Goal: Use online tool/utility: Use online tool/utility

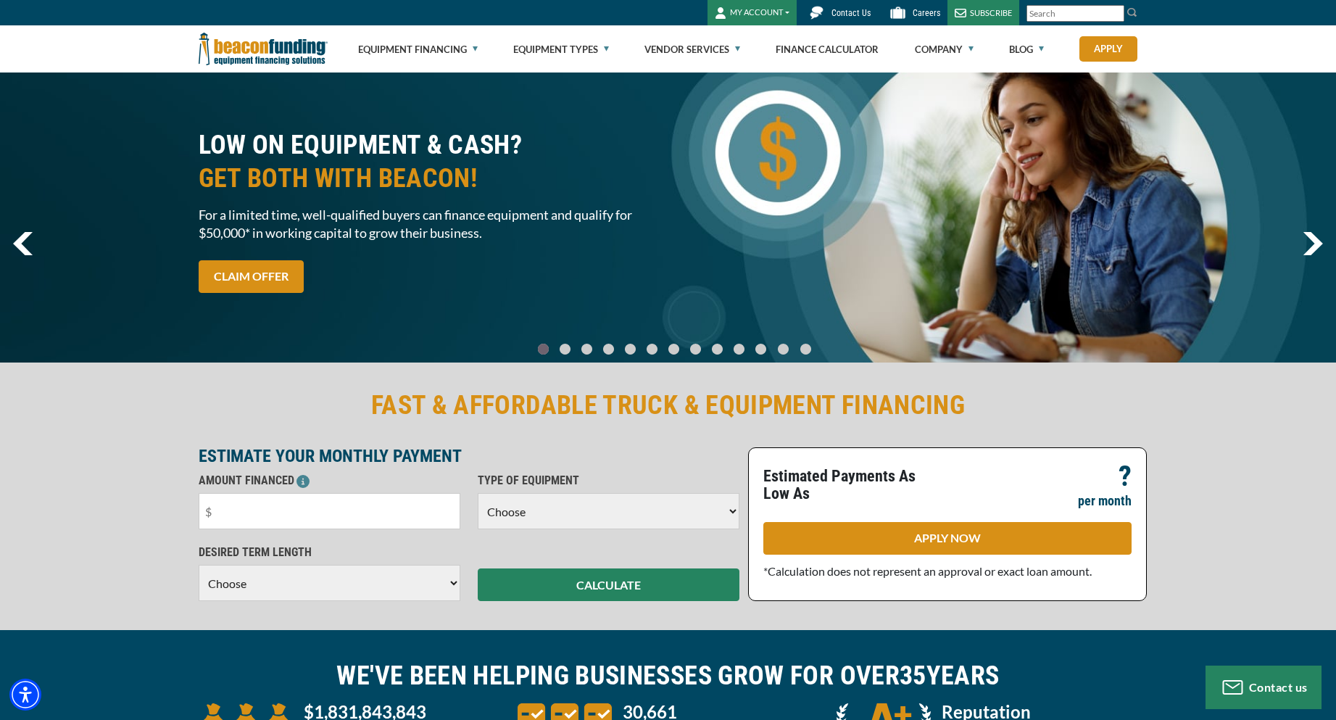
click at [549, 511] on select "Choose Backhoe Boom/Bucket Truck Chipper Commercial Mower Crane DTG/DTF Printin…" at bounding box center [609, 511] width 262 height 36
select select "5"
click at [478, 493] on select "Choose Backhoe Boom/Bucket Truck Chipper Commercial Mower Crane DTG/DTF Printin…" at bounding box center [609, 511] width 262 height 36
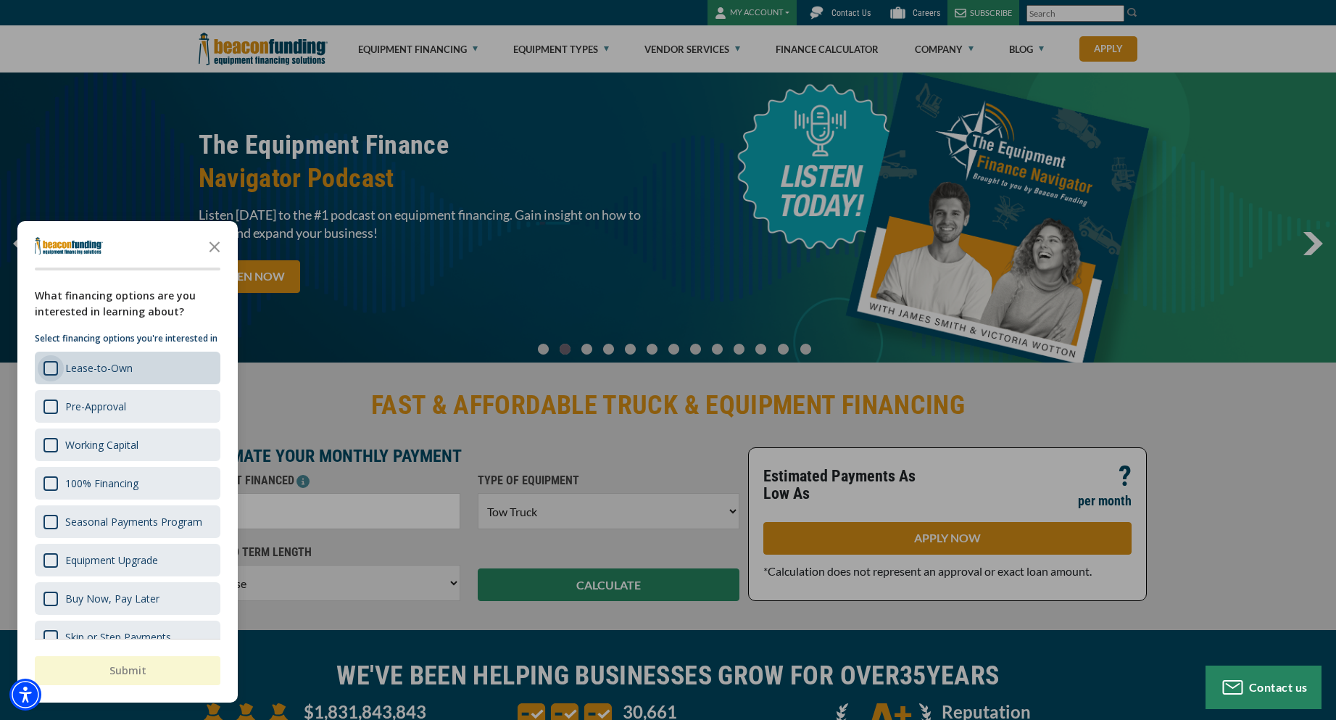
click at [55, 375] on div "Survey" at bounding box center [50, 368] width 14 height 14
click at [570, 451] on div "button" at bounding box center [668, 360] width 1336 height 720
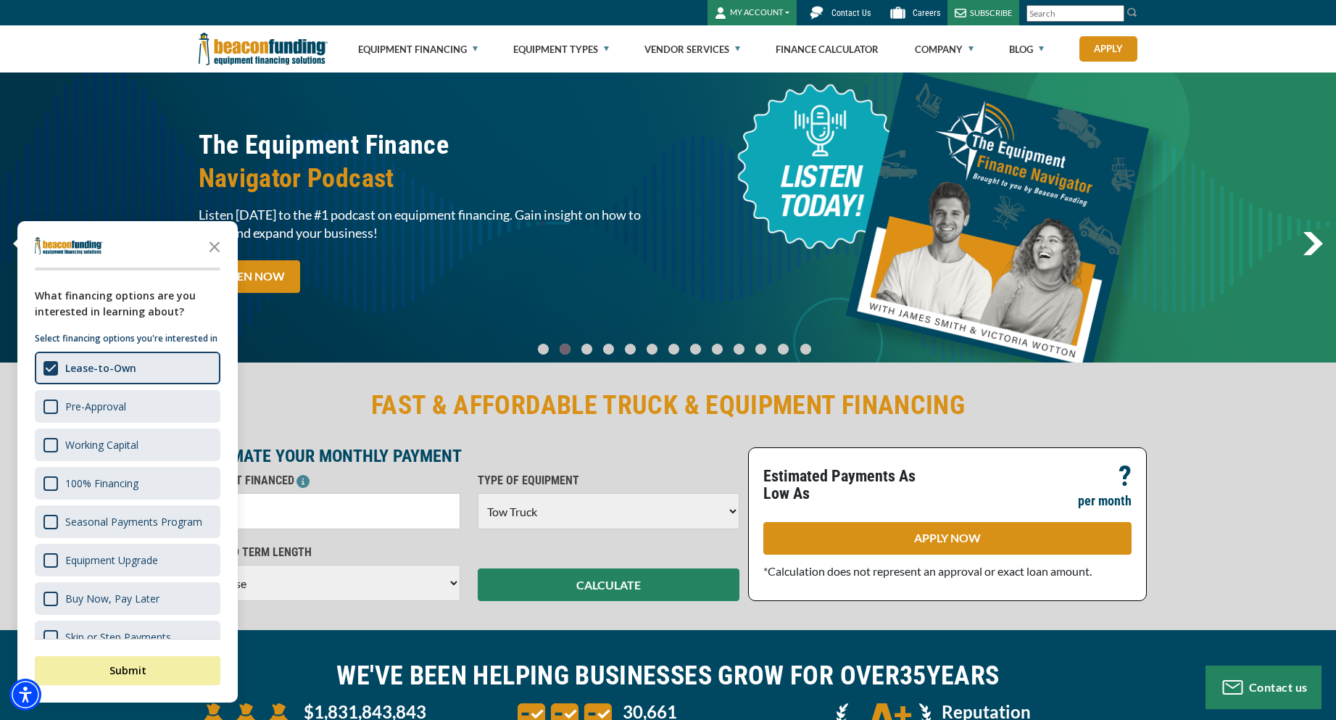
drag, startPoint x: 166, startPoint y: 665, endPoint x: 340, endPoint y: 440, distance: 284.1
click at [165, 666] on button "Submit" at bounding box center [128, 670] width 186 height 29
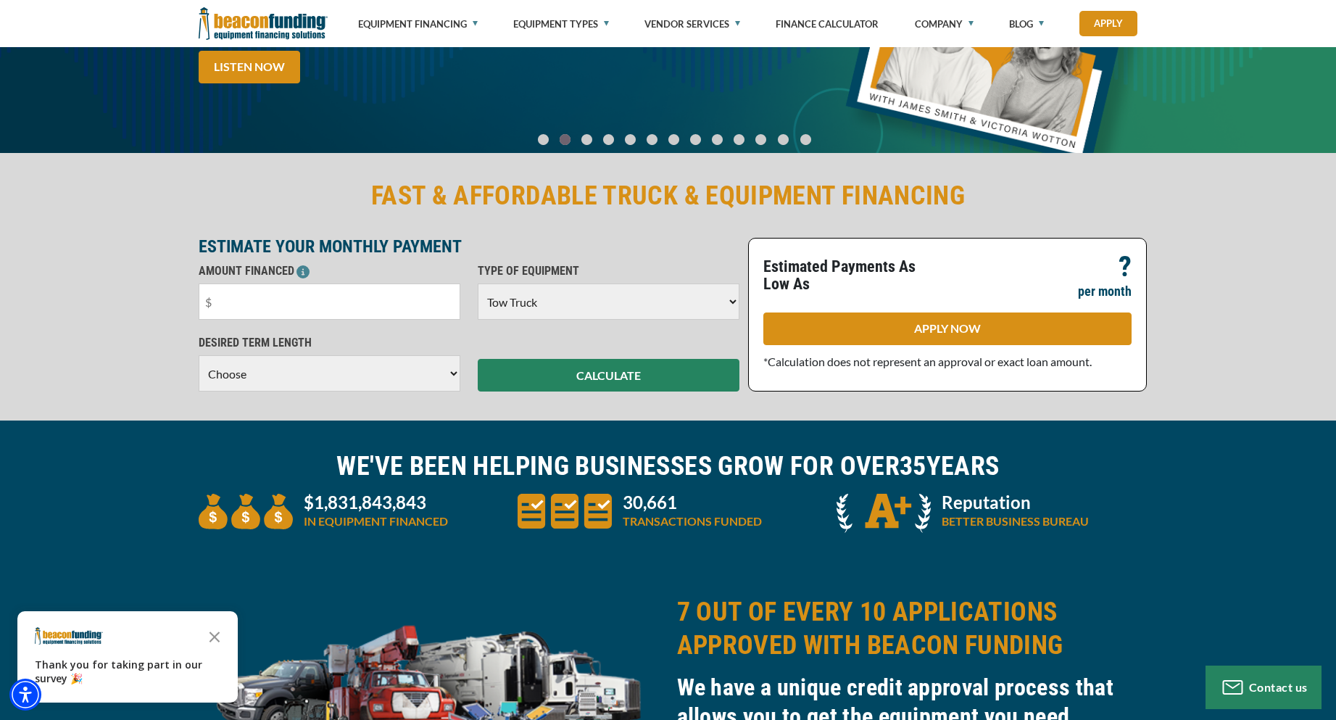
scroll to position [217, 0]
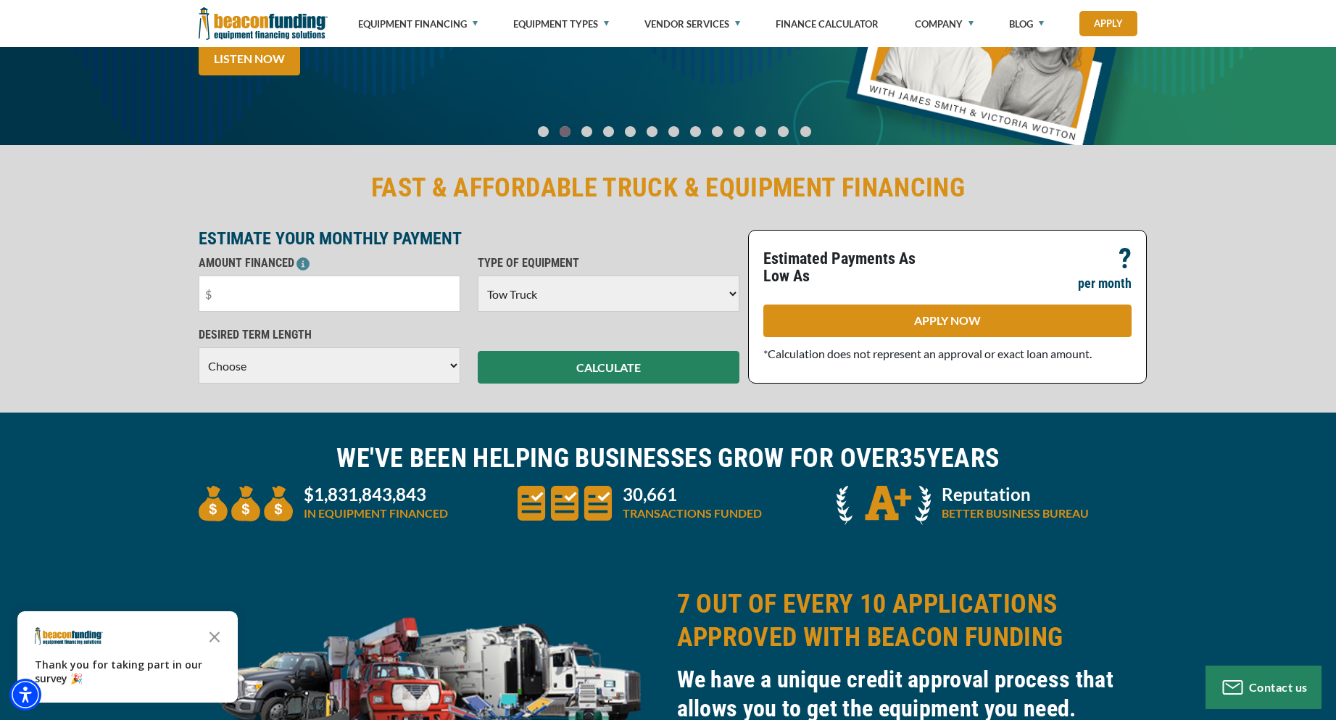
click at [426, 369] on select "Choose 36 Months 48 Months 60 Months" at bounding box center [330, 365] width 262 height 36
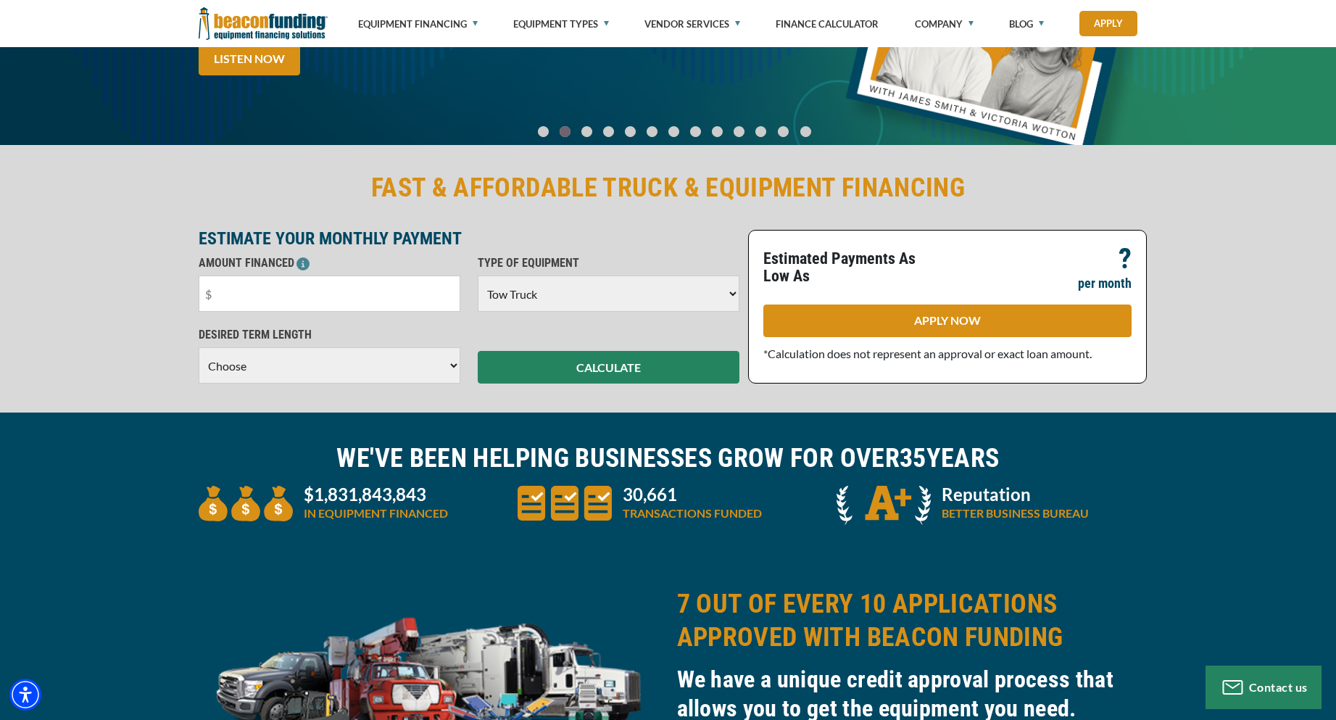
select select "36"
click at [199, 362] on select "Choose 36 Months 48 Months 60 Months" at bounding box center [330, 365] width 262 height 36
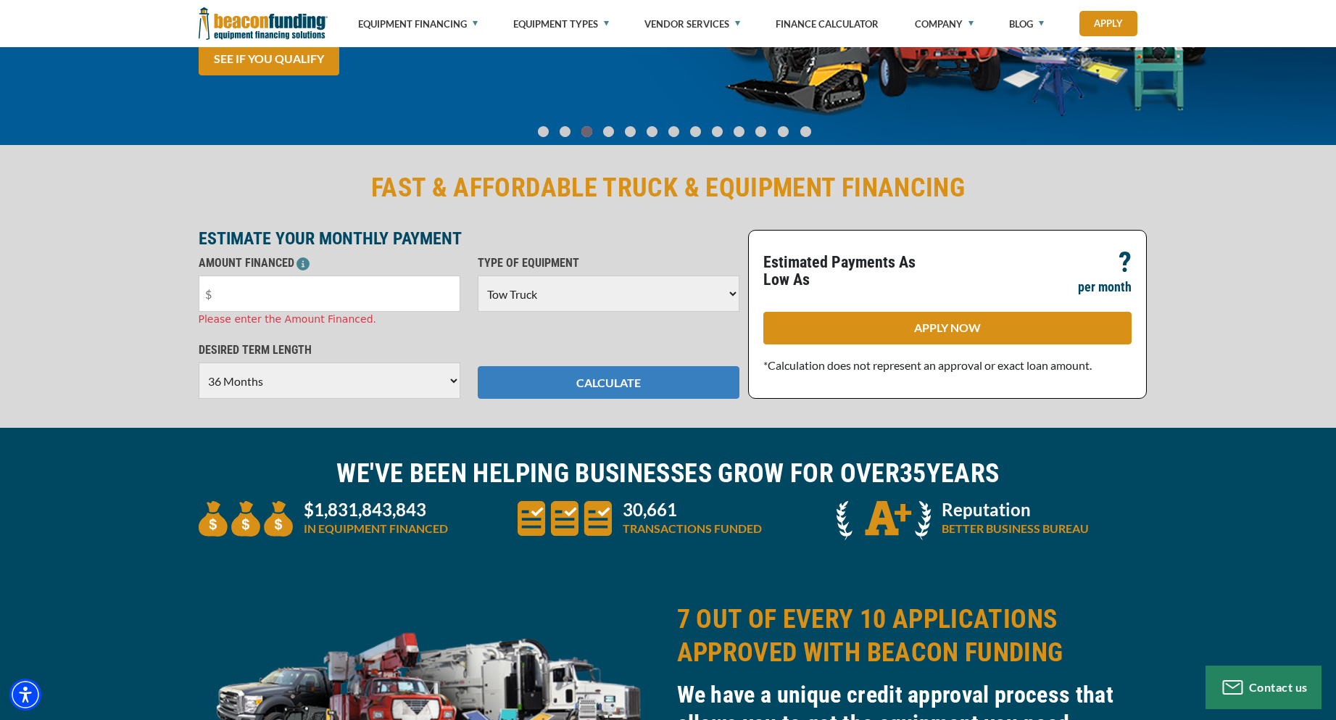
click at [517, 374] on button "CALCULATE" at bounding box center [609, 382] width 262 height 33
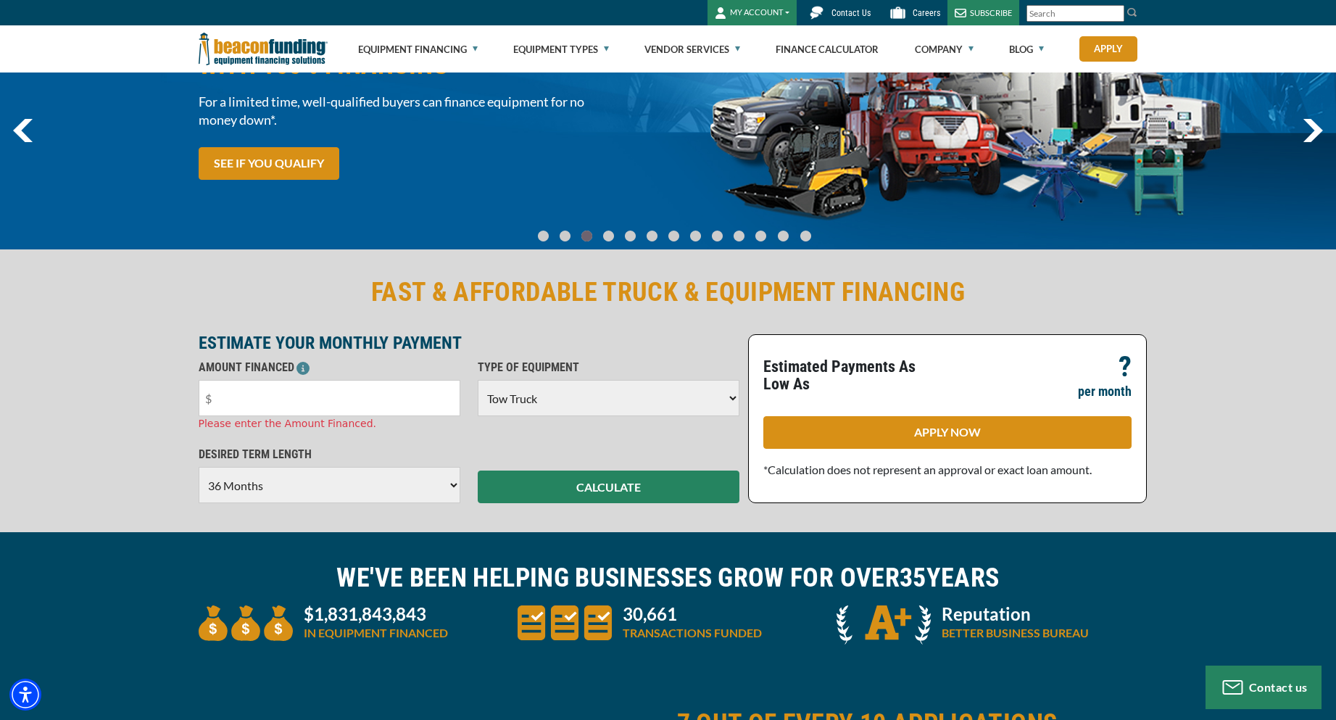
scroll to position [0, 0]
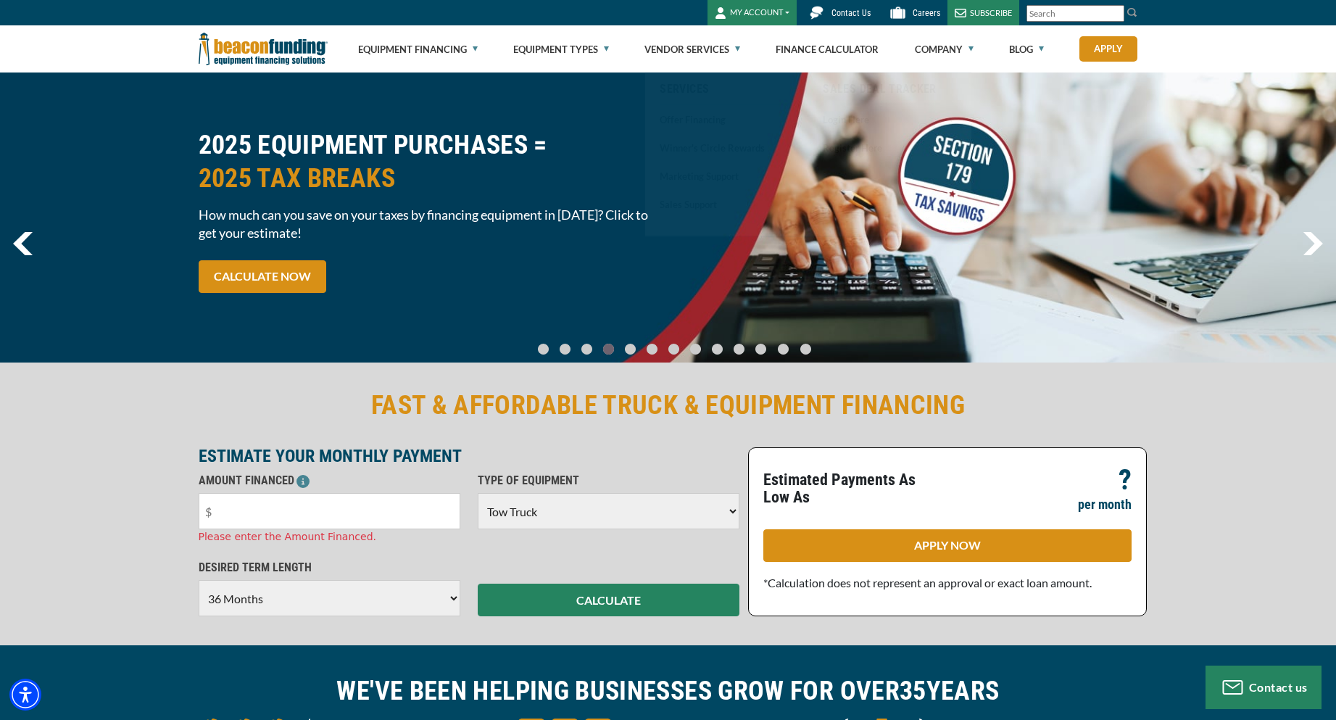
drag, startPoint x: 1200, startPoint y: 436, endPoint x: 1160, endPoint y: 36, distance: 402.1
click at [1201, 430] on div "FAST & AFFORDABLE TRUCK & EQUIPMENT FINANCING ESTIMATE YOUR MONTHLY PAYMENT AMO…" at bounding box center [668, 502] width 1336 height 286
